Goal: Transaction & Acquisition: Purchase product/service

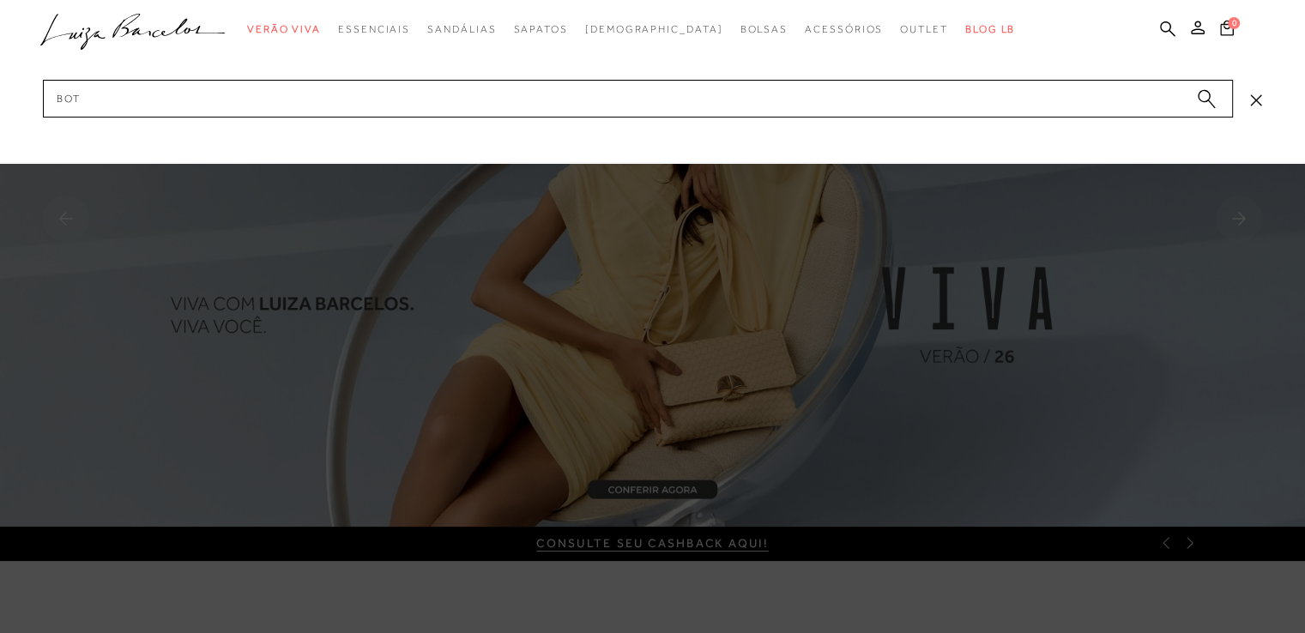
type input "bota"
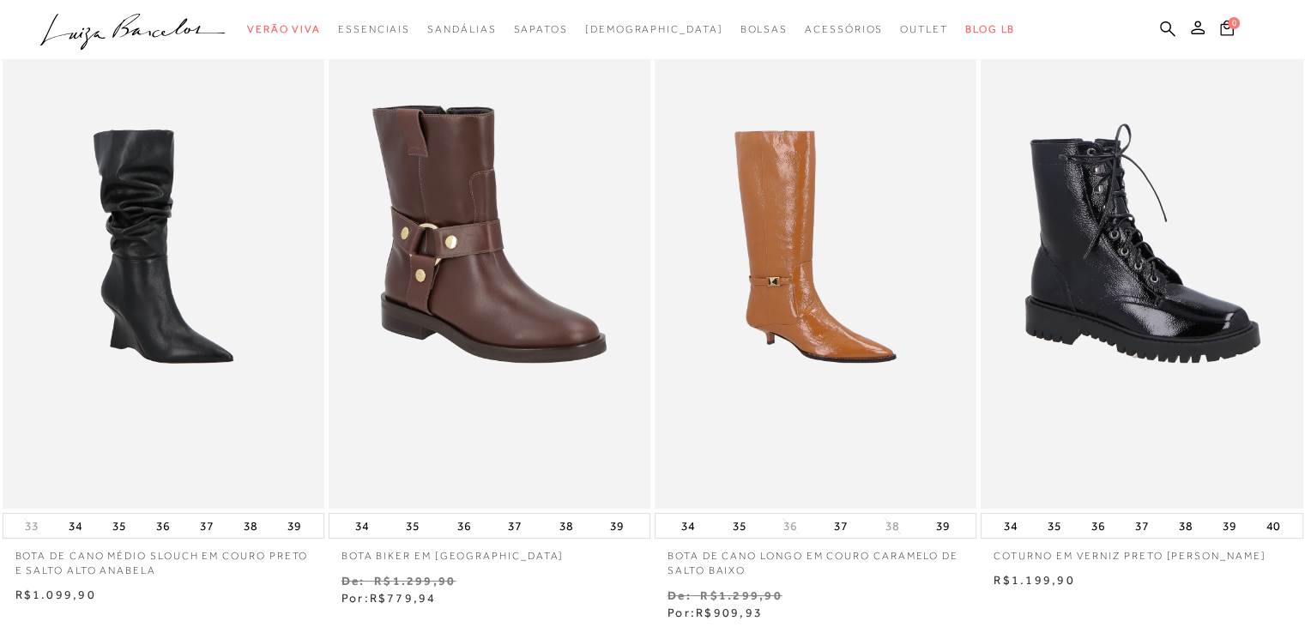
scroll to position [343, 0]
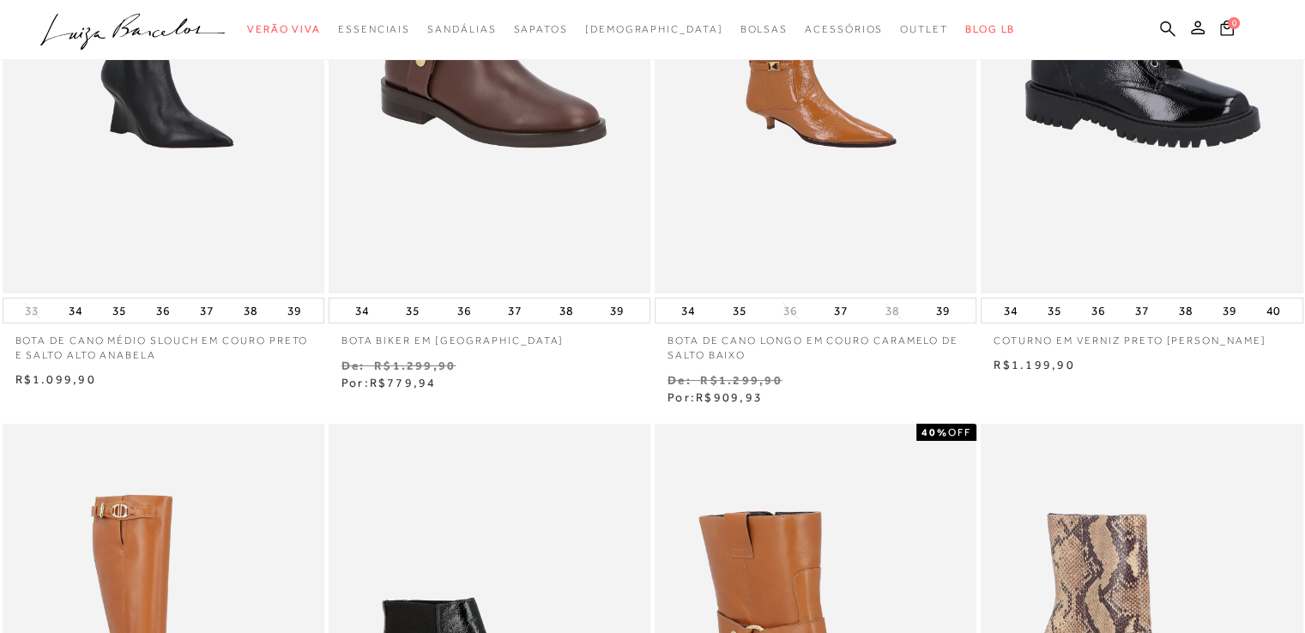
click at [420, 200] on img at bounding box center [489, 53] width 318 height 478
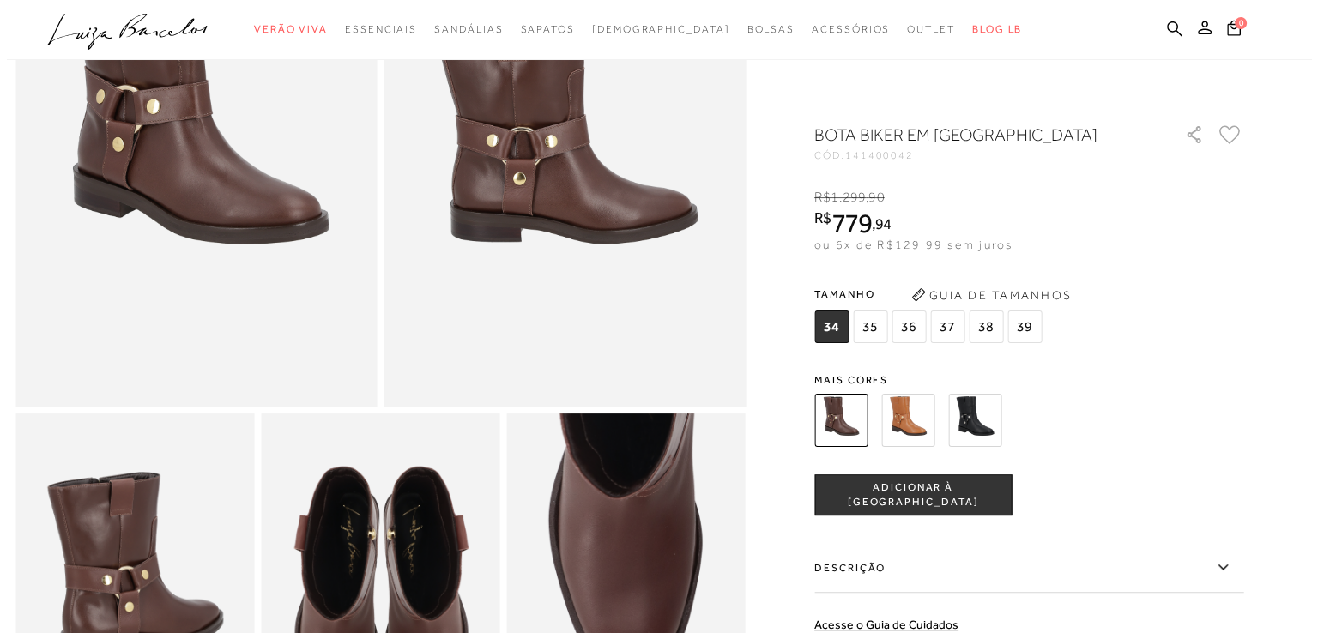
scroll to position [343, 0]
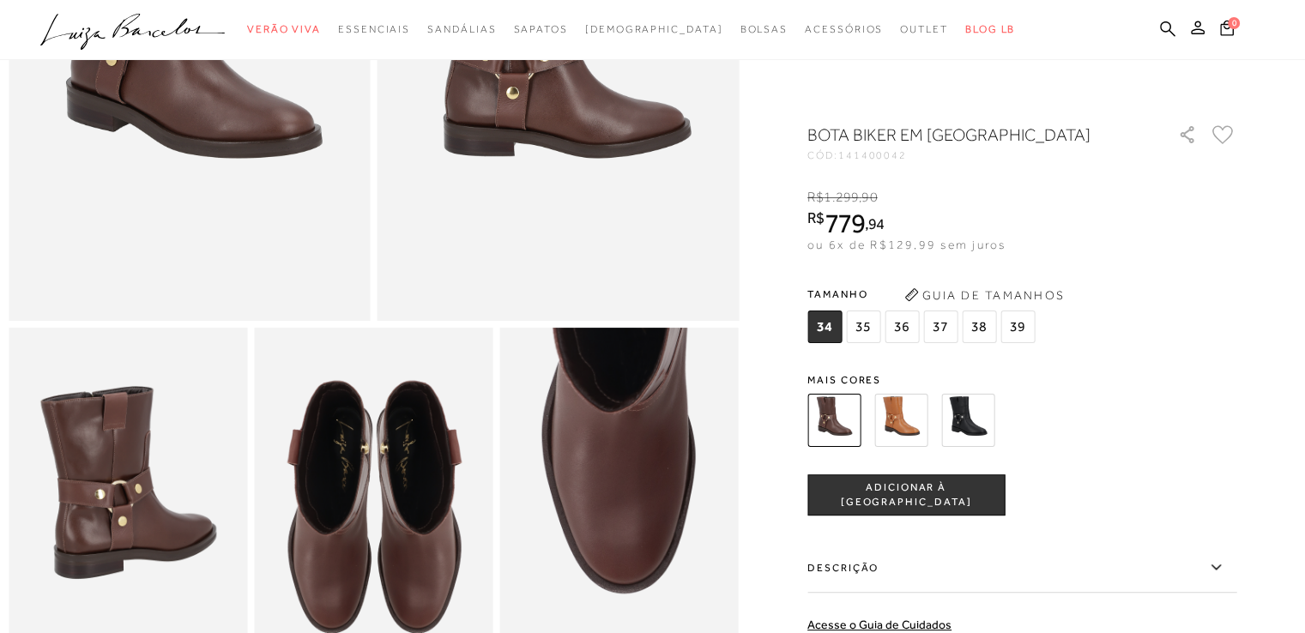
click at [1226, 567] on icon at bounding box center [1215, 567] width 21 height 21
click at [0, 0] on input "Descrição" at bounding box center [0, 0] width 0 height 0
click at [968, 293] on button "Guia de Tamanhos" at bounding box center [984, 294] width 172 height 27
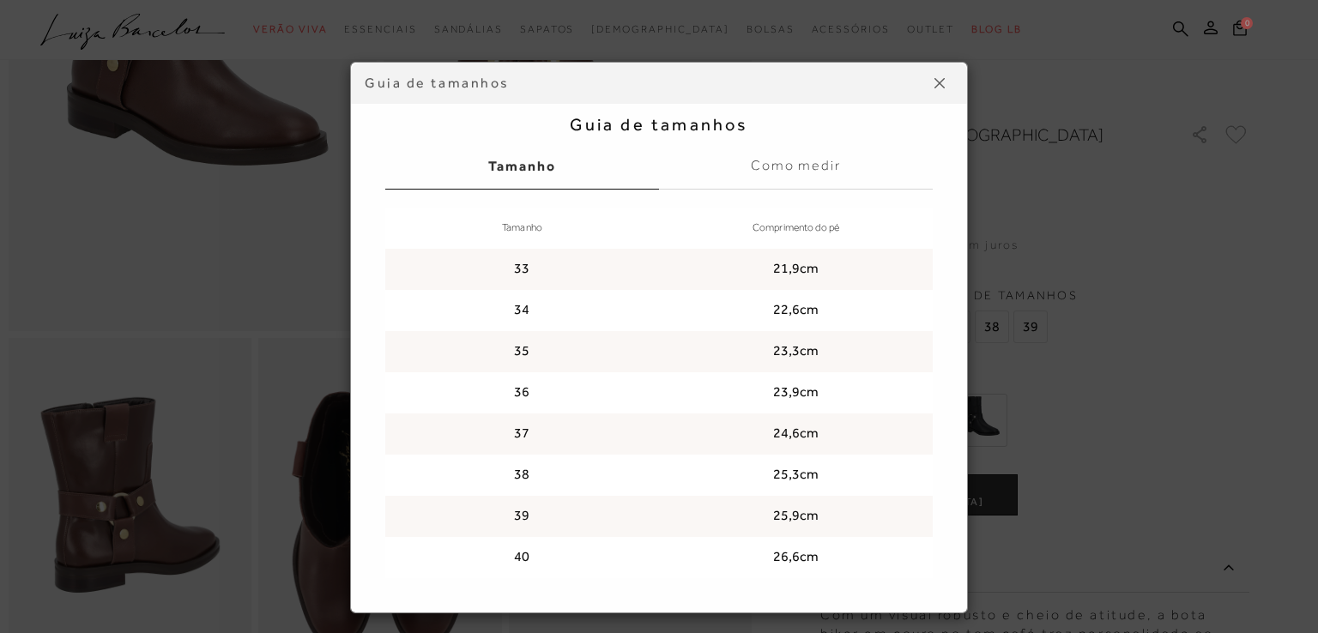
click at [514, 390] on td "36" at bounding box center [522, 392] width 274 height 41
drag, startPoint x: 766, startPoint y: 392, endPoint x: 813, endPoint y: 402, distance: 48.1
click at [813, 402] on td "23,9cm" at bounding box center [796, 392] width 274 height 41
click at [831, 383] on td "23,9cm" at bounding box center [796, 392] width 274 height 41
